Goal: Download file/media

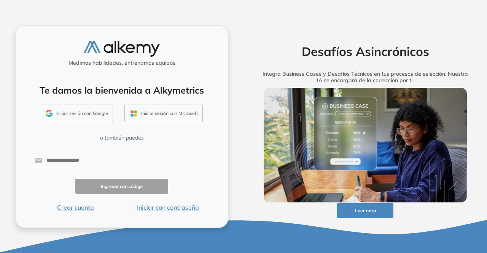
click at [76, 117] on button "Iniciar sesión con Google" at bounding box center [77, 113] width 72 height 17
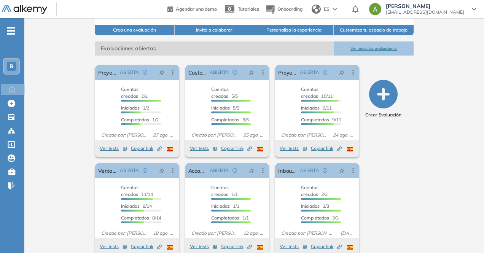
scroll to position [114, 0]
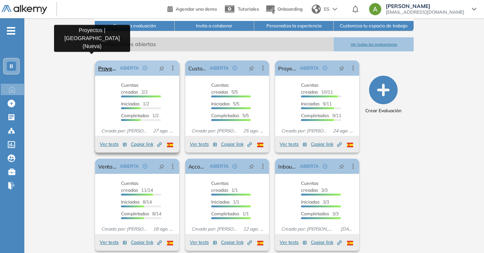
click at [98, 65] on link "Proyectos | [GEOGRAPHIC_DATA] (Nueva)" at bounding box center [107, 67] width 19 height 15
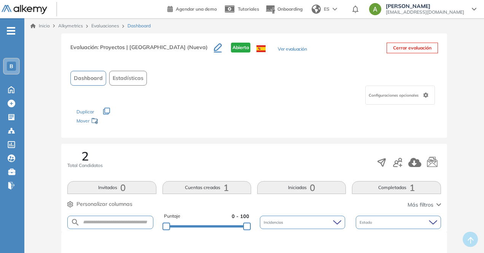
click at [97, 27] on link "Evaluaciones" at bounding box center [105, 26] width 28 height 6
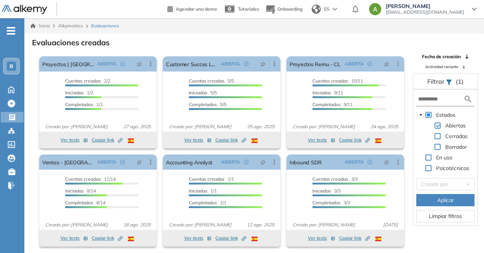
scroll to position [18, 0]
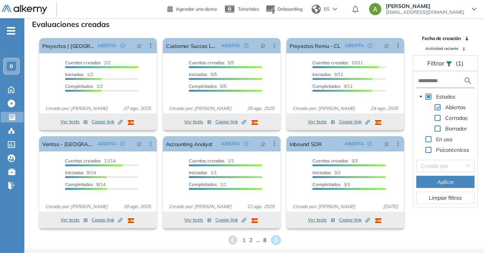
click at [276, 242] on icon at bounding box center [275, 240] width 10 height 10
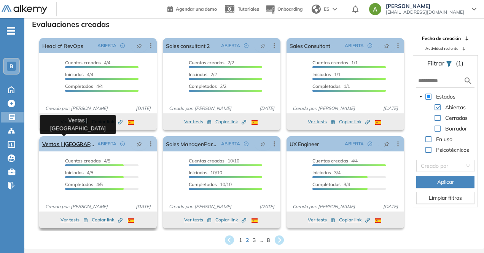
click at [69, 146] on link "Ventas | [GEOGRAPHIC_DATA]" at bounding box center [68, 143] width 52 height 15
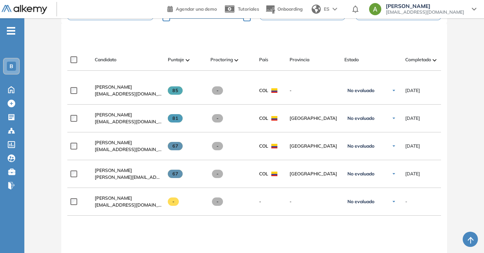
scroll to position [212, 0]
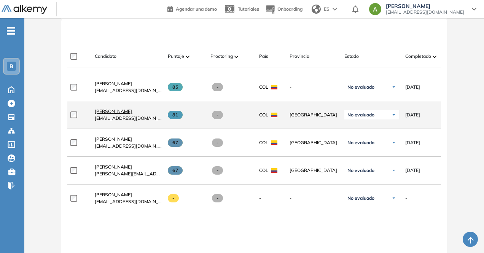
click at [126, 114] on span "[PERSON_NAME]" at bounding box center [113, 111] width 37 height 6
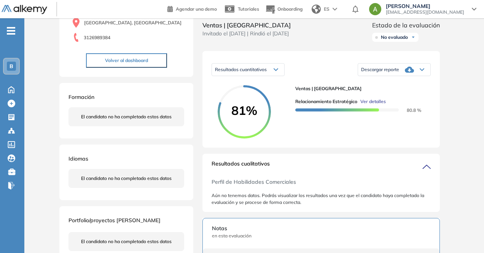
scroll to position [81, 0]
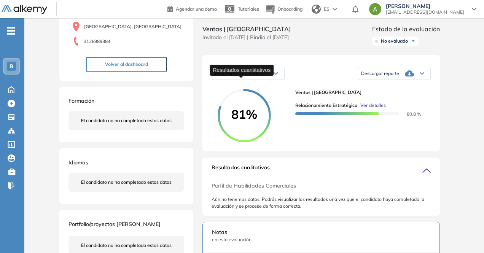
click at [257, 76] on span "Resultados cuantitativos" at bounding box center [241, 73] width 52 height 6
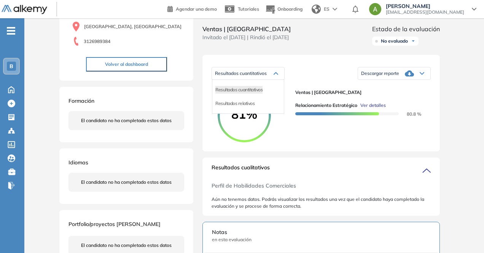
click at [367, 78] on div "Descargar reporte" at bounding box center [394, 73] width 72 height 15
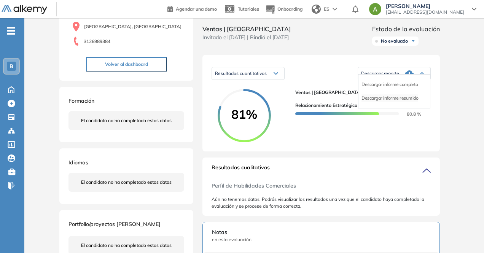
click at [383, 102] on li "Descargar informe resumido" at bounding box center [389, 98] width 57 height 8
click at [22, 5] on img at bounding box center [25, 10] width 46 height 10
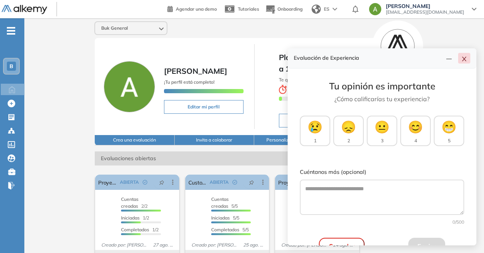
click at [464, 58] on icon "close" at bounding box center [464, 59] width 4 height 5
